Goal: Information Seeking & Learning: Find specific fact

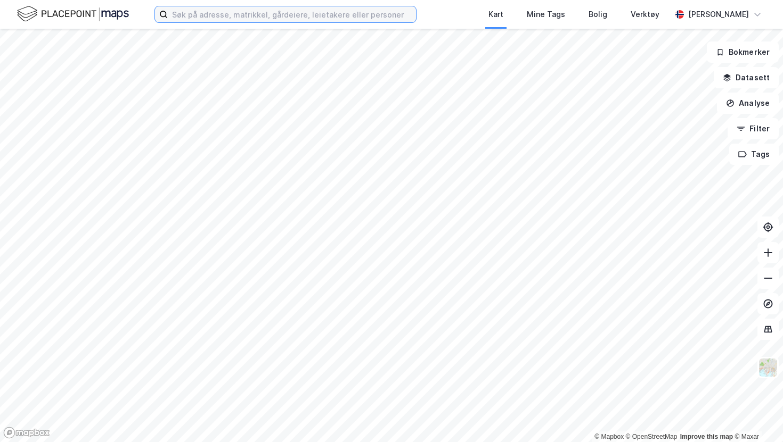
click at [308, 21] on input at bounding box center [292, 14] width 248 height 16
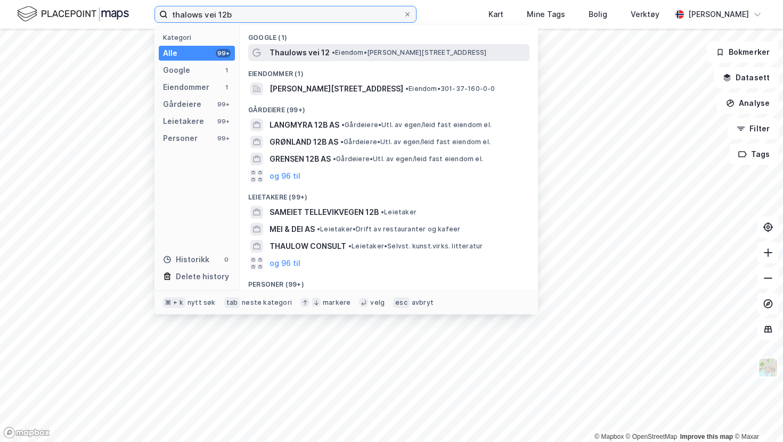
type input "thalows vei 12b"
click at [380, 52] on span "• Eiendom • [STREET_ADDRESS]" at bounding box center [409, 52] width 155 height 9
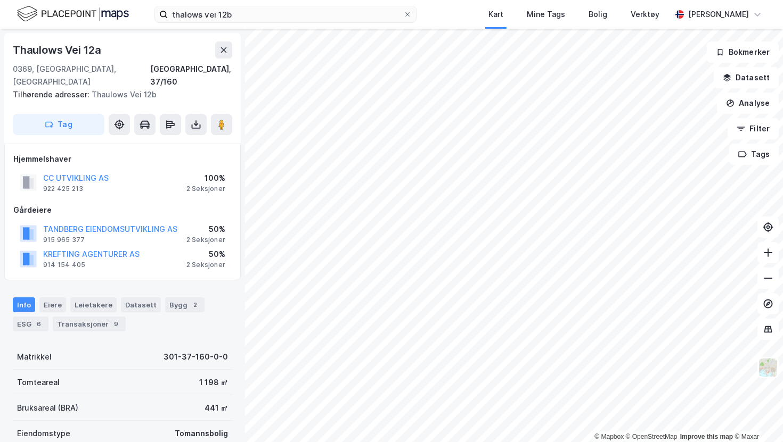
scroll to position [82, 0]
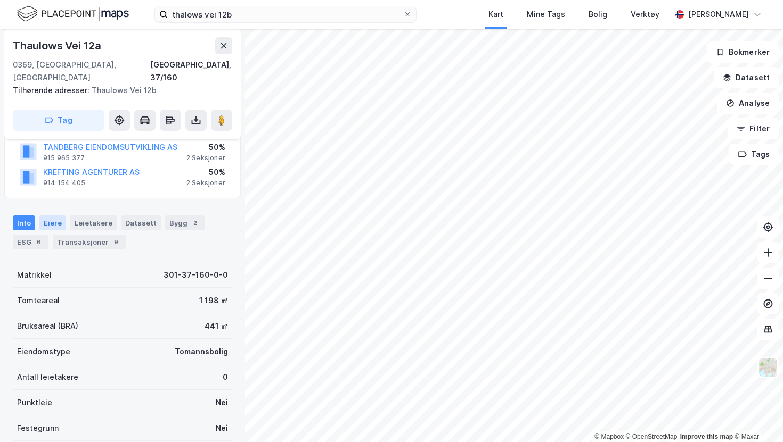
click at [54, 216] on div "Eiere" at bounding box center [52, 223] width 27 height 15
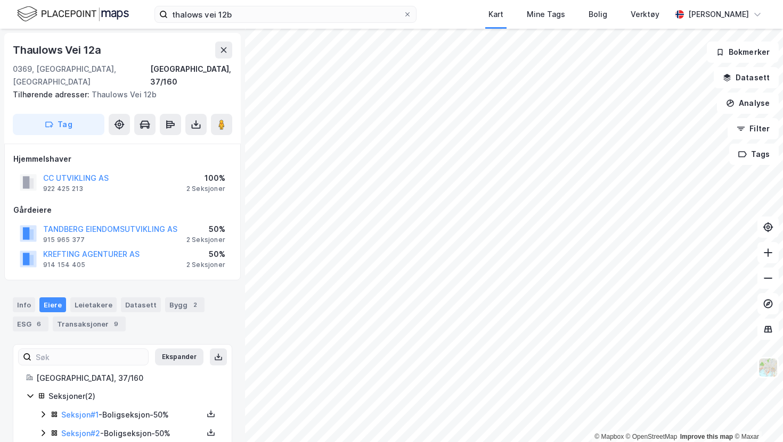
scroll to position [13, 0]
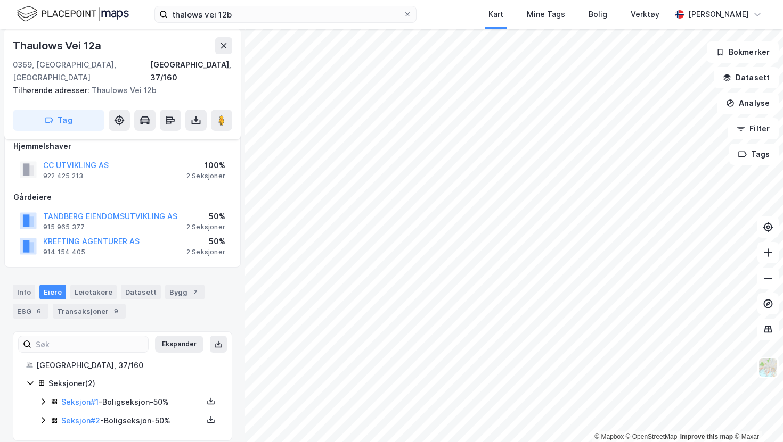
click at [39, 398] on icon at bounding box center [43, 402] width 9 height 9
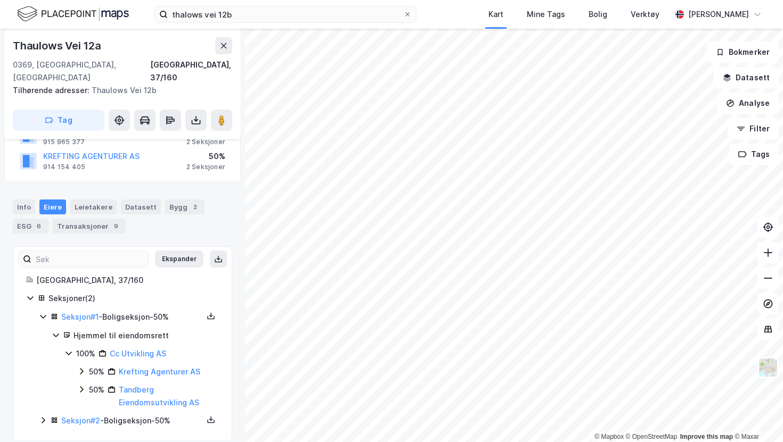
click at [69, 349] on icon at bounding box center [68, 353] width 9 height 9
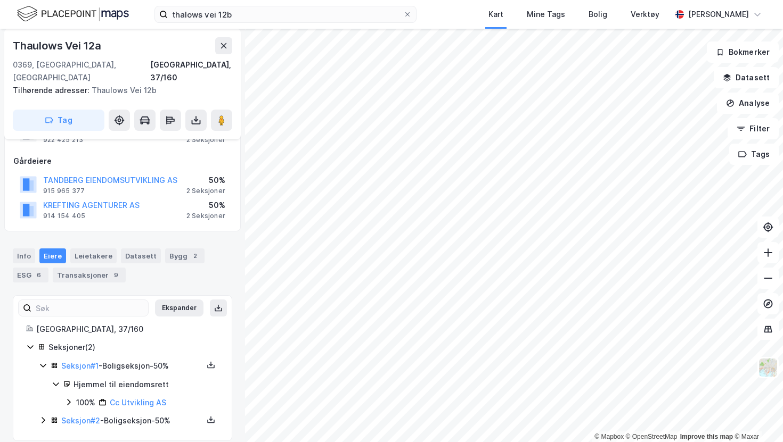
click at [43, 416] on icon at bounding box center [43, 420] width 9 height 9
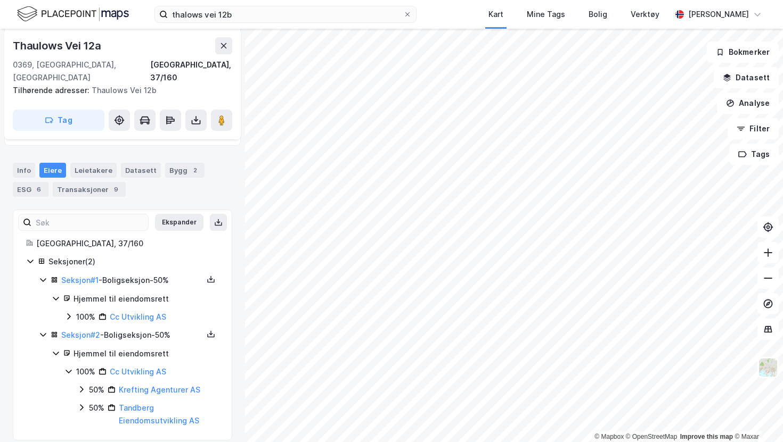
click at [68, 367] on icon at bounding box center [68, 371] width 9 height 9
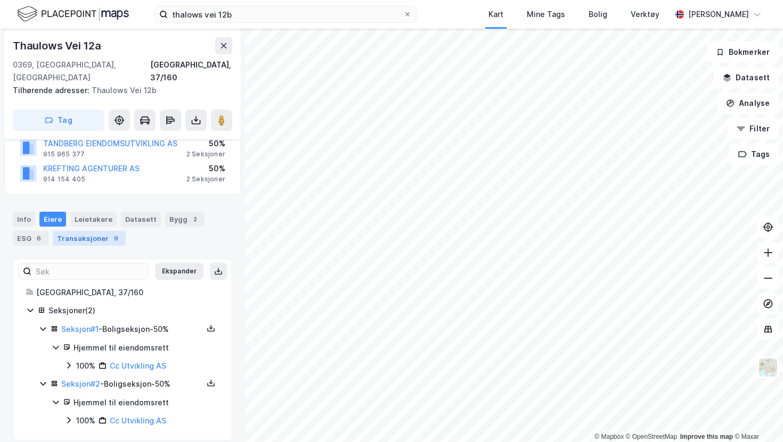
click at [101, 231] on div "Transaksjoner 9" at bounding box center [89, 238] width 73 height 15
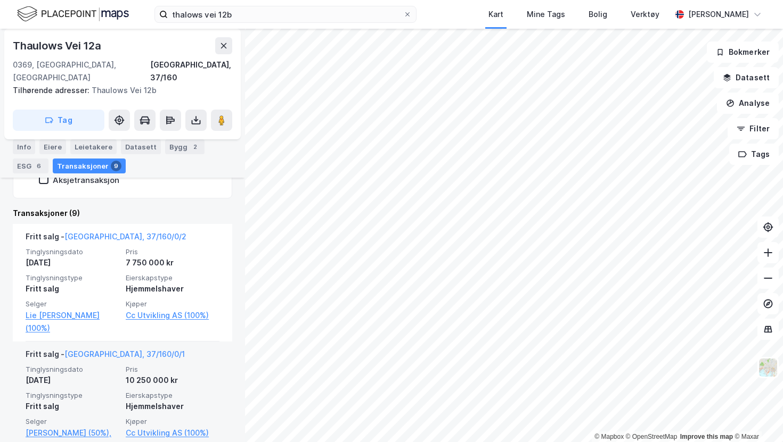
scroll to position [303, 0]
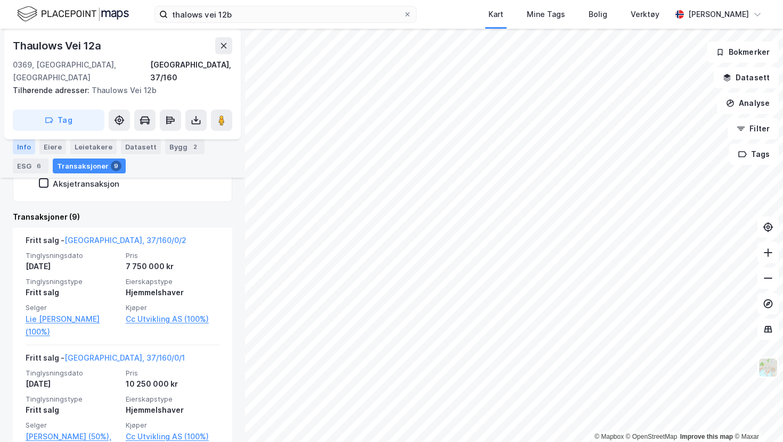
click at [29, 152] on div "Info" at bounding box center [24, 146] width 22 height 15
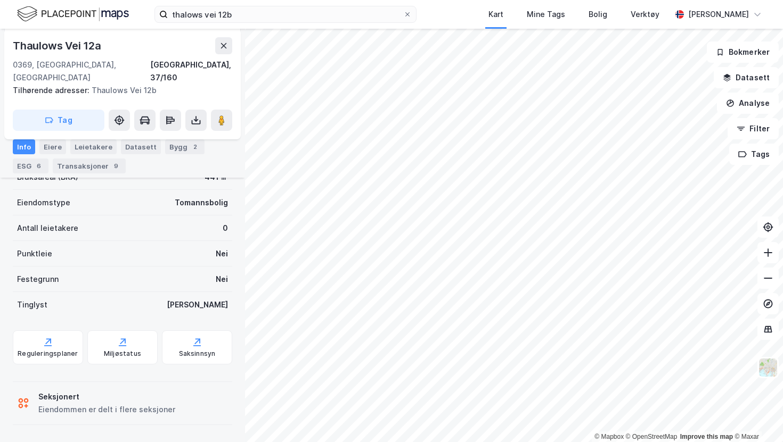
scroll to position [218, 0]
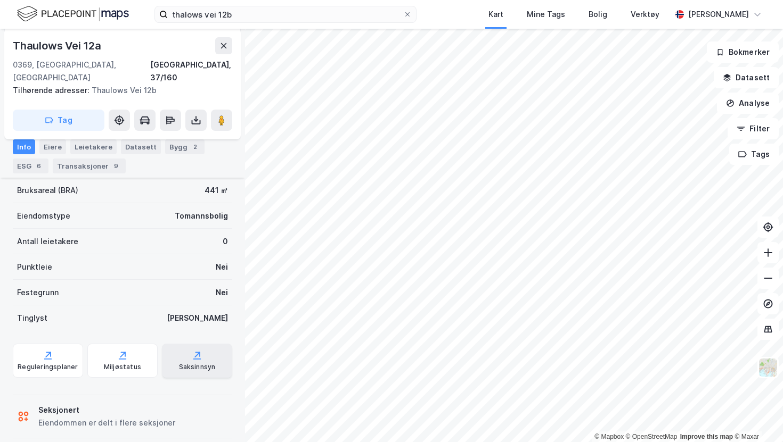
click at [200, 350] on icon at bounding box center [197, 355] width 11 height 11
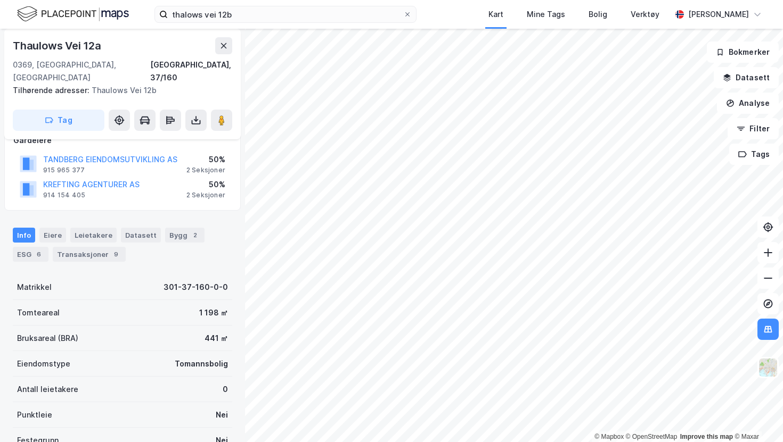
scroll to position [70, 0]
